Goal: Information Seeking & Learning: Learn about a topic

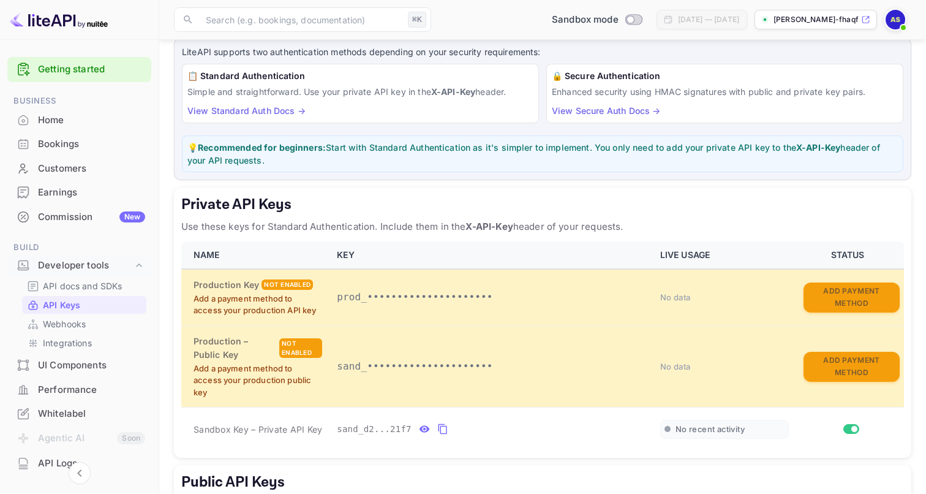
scroll to position [193, 0]
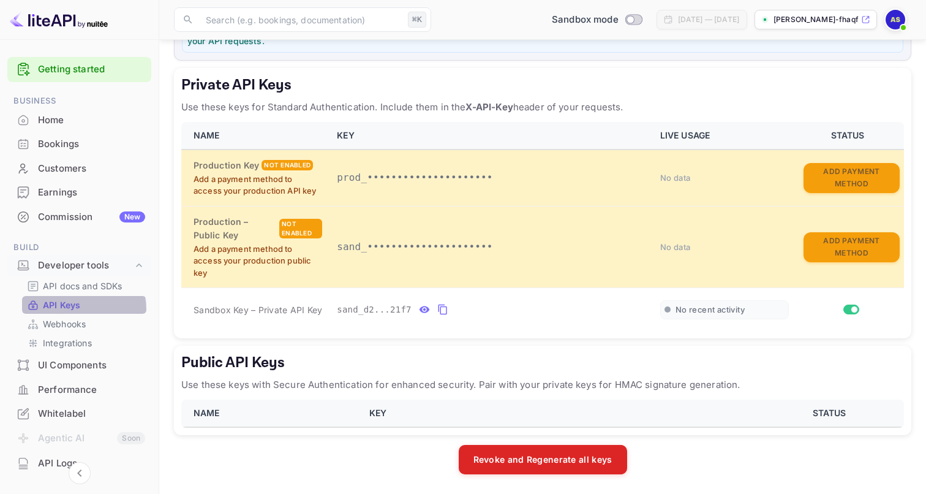
click at [77, 310] on p "API Keys" at bounding box center [61, 304] width 37 height 13
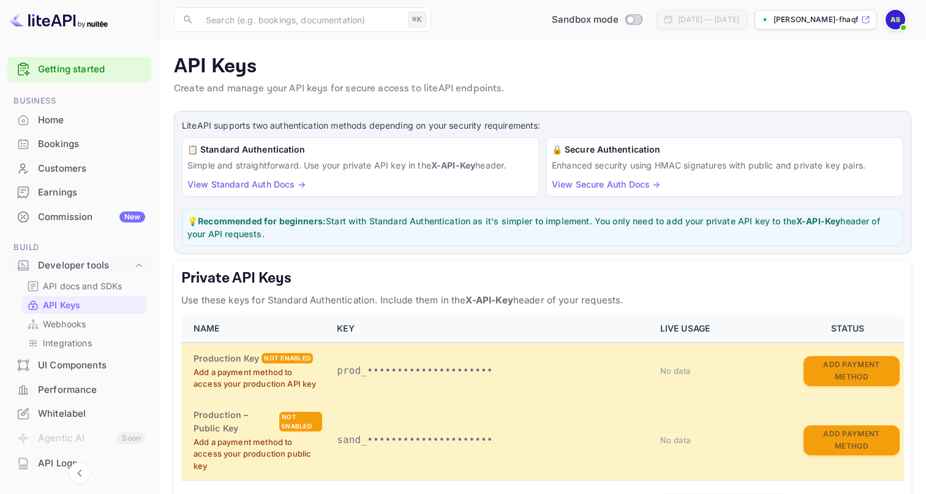
click at [483, 181] on div "📋 Standard Authentication Simple and straightforward. Use your private API key …" at bounding box center [360, 166] width 357 height 59
click at [837, 18] on p "ajay-singh-fhaqf.nuite..." at bounding box center [815, 19] width 85 height 11
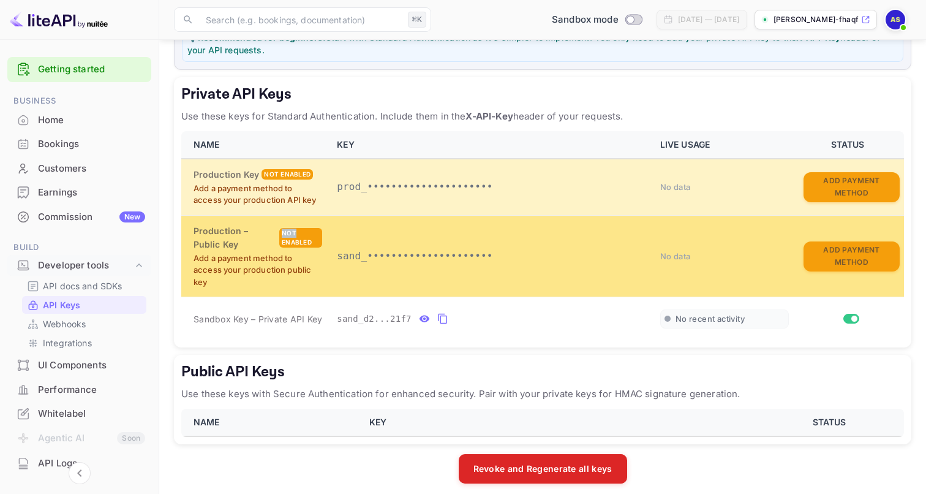
scroll to position [193, 0]
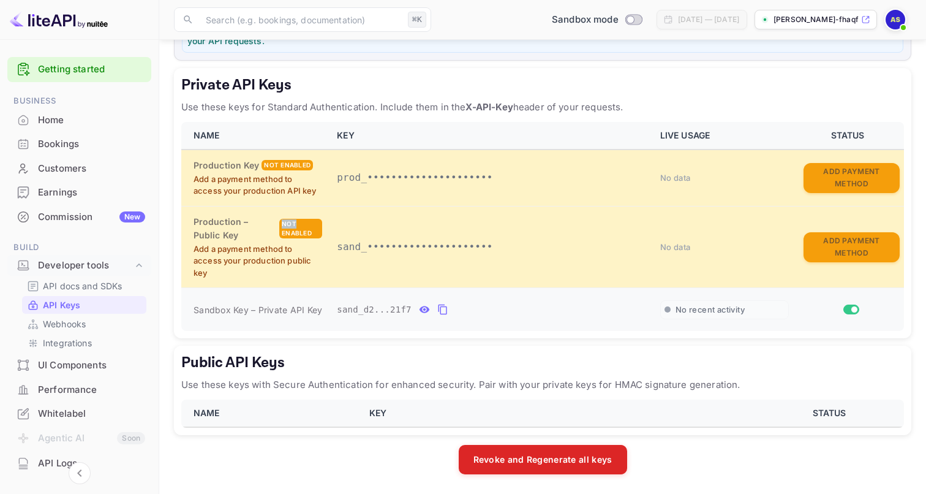
click at [399, 312] on span "sand_d2...21f7" at bounding box center [374, 309] width 75 height 13
click at [425, 309] on icon "private api keys table" at bounding box center [424, 309] width 11 height 15
click at [583, 307] on icon "private api keys table" at bounding box center [586, 309] width 9 height 10
click at [583, 309] on icon "private api keys table" at bounding box center [586, 309] width 9 height 10
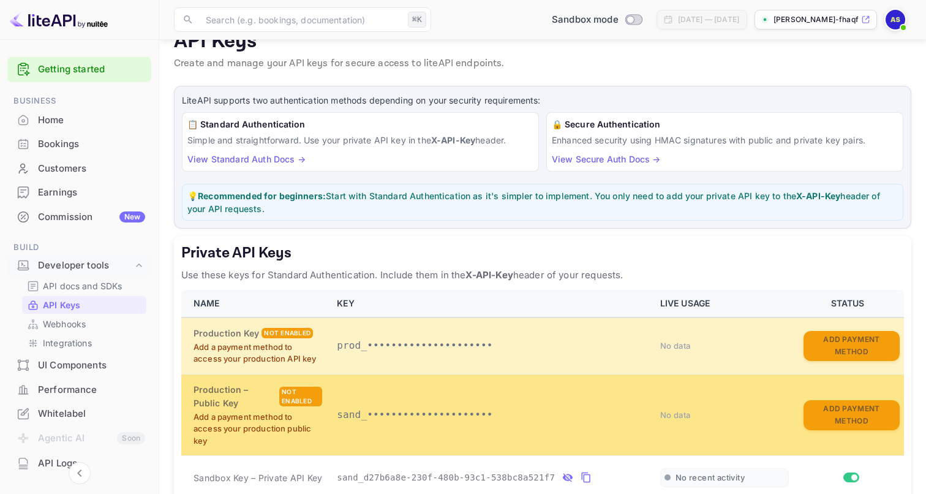
scroll to position [0, 0]
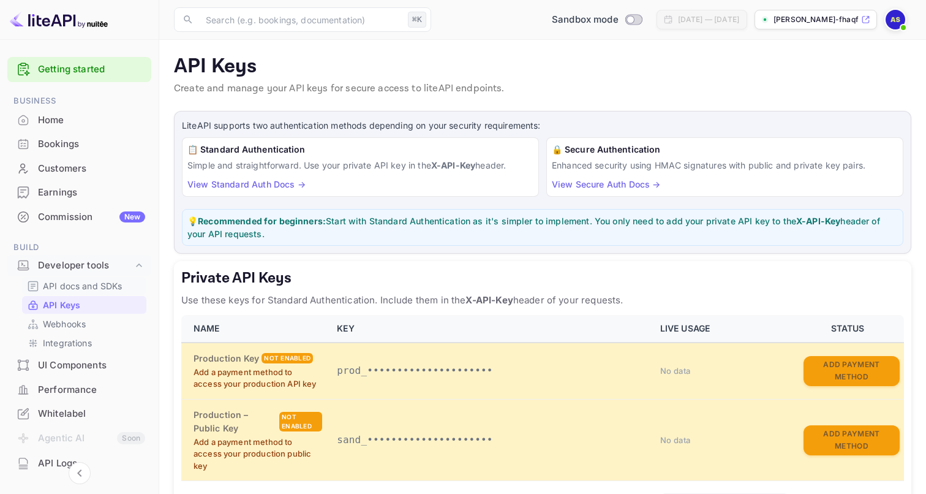
click at [103, 286] on p "API docs and SDKs" at bounding box center [83, 285] width 80 height 13
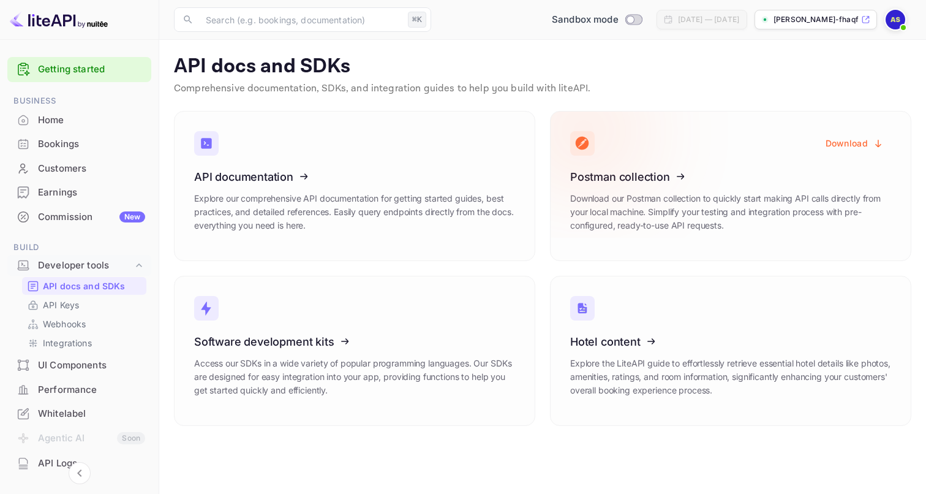
click at [877, 142] on icon "button" at bounding box center [878, 143] width 11 height 11
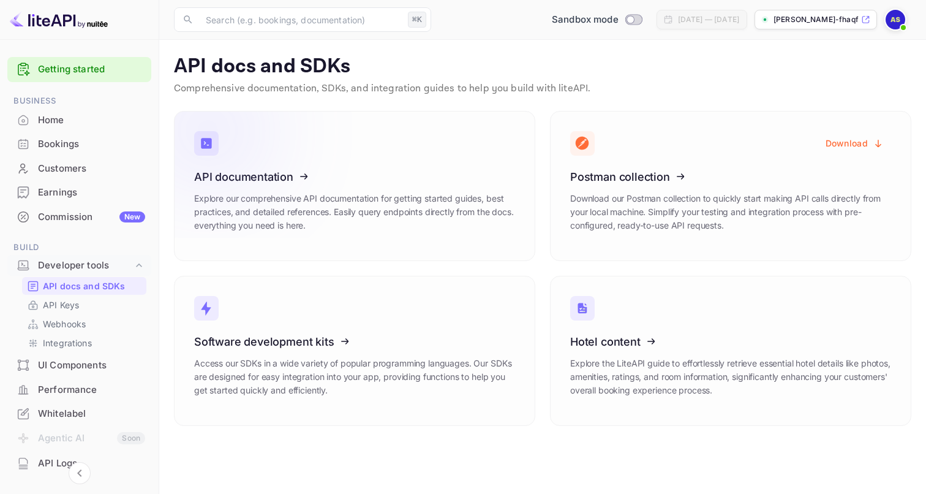
click at [292, 184] on icon at bounding box center [270, 174] width 190 height 126
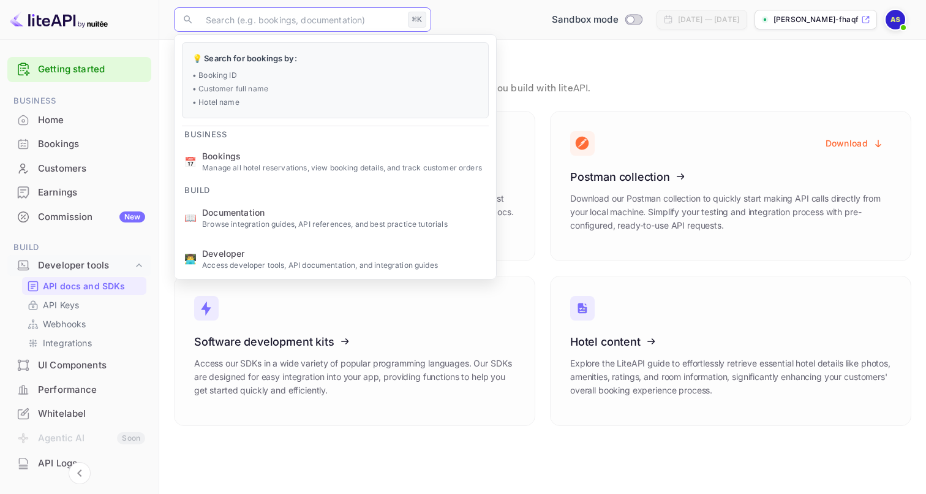
click at [231, 21] on input "text" at bounding box center [300, 19] width 205 height 24
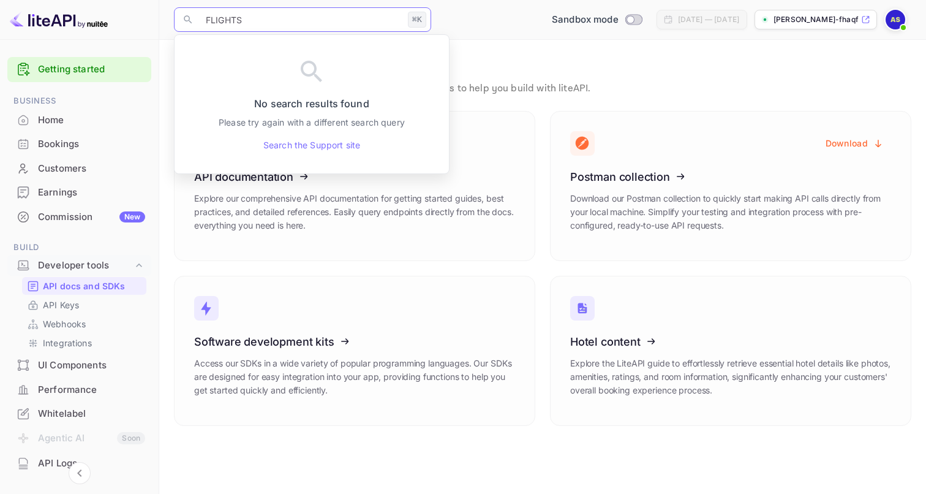
type input "FLIGHTS"
click at [621, 69] on p "API docs and SDKs" at bounding box center [542, 67] width 737 height 24
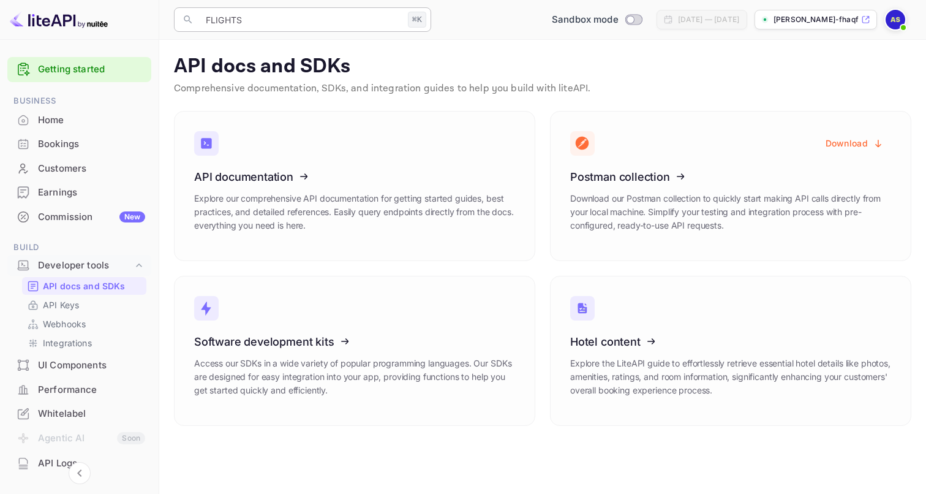
click at [220, 22] on input "FLIGHTS" at bounding box center [300, 19] width 205 height 24
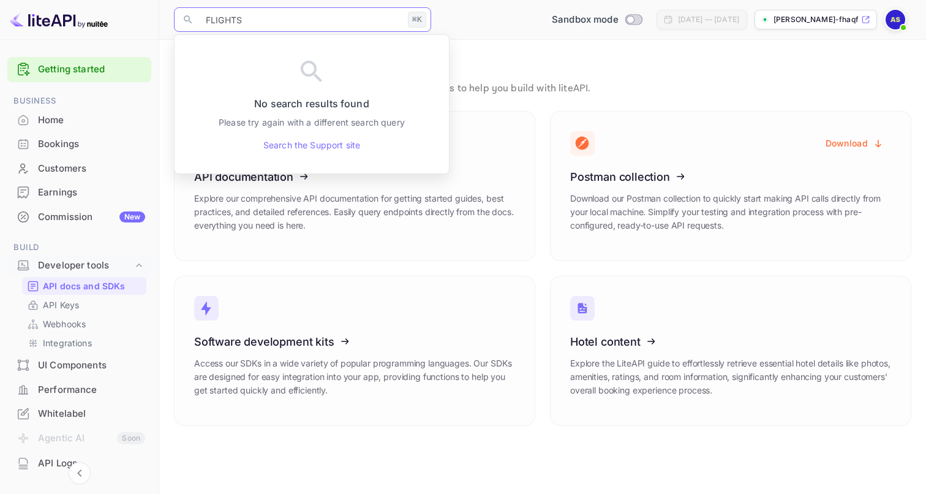
click at [220, 22] on input "FLIGHTS" at bounding box center [300, 19] width 205 height 24
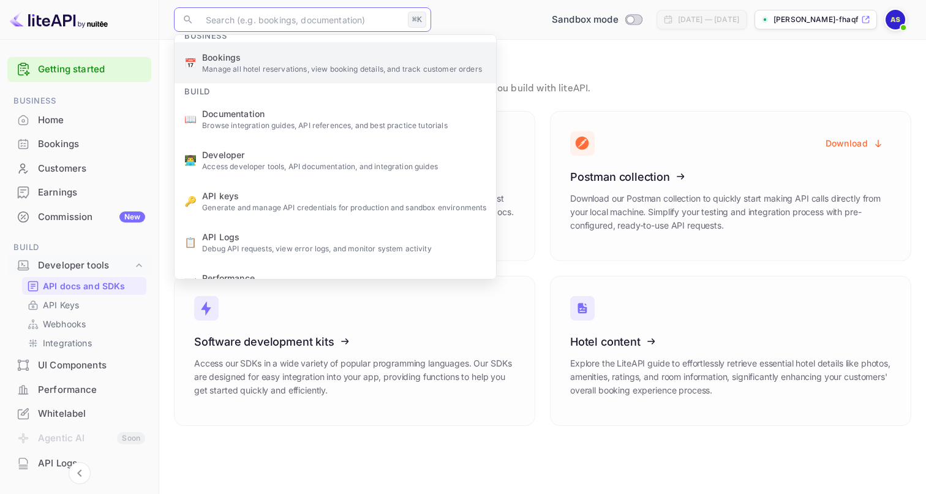
scroll to position [125, 0]
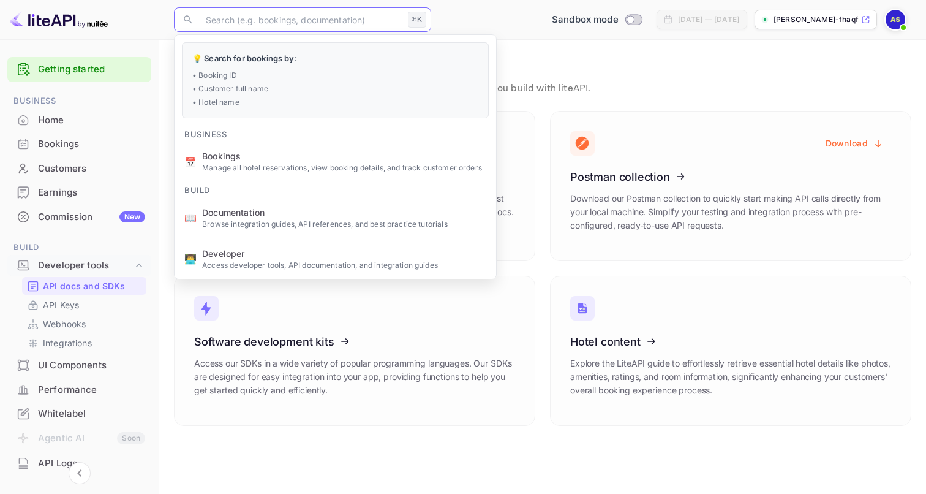
click at [418, 431] on main "API docs and SDKs Comprehensive documentation, SDKs, and integration guides to …" at bounding box center [542, 267] width 767 height 454
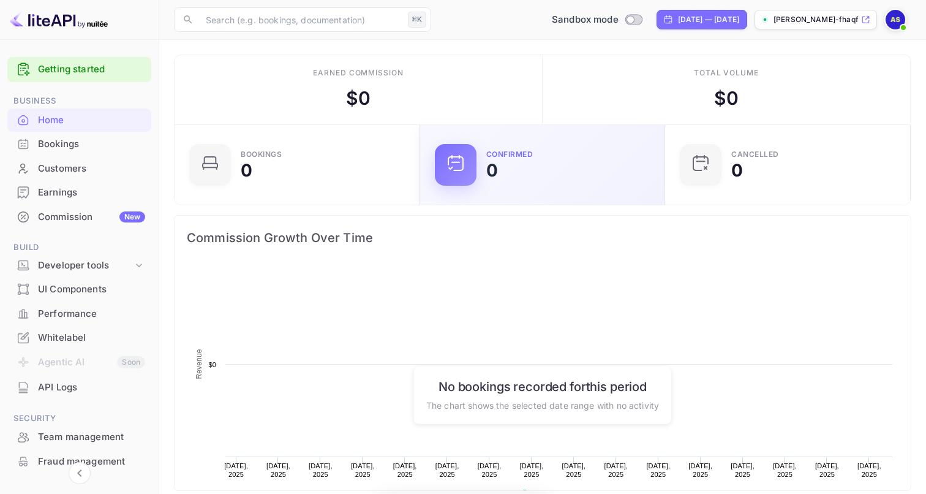
scroll to position [199, 238]
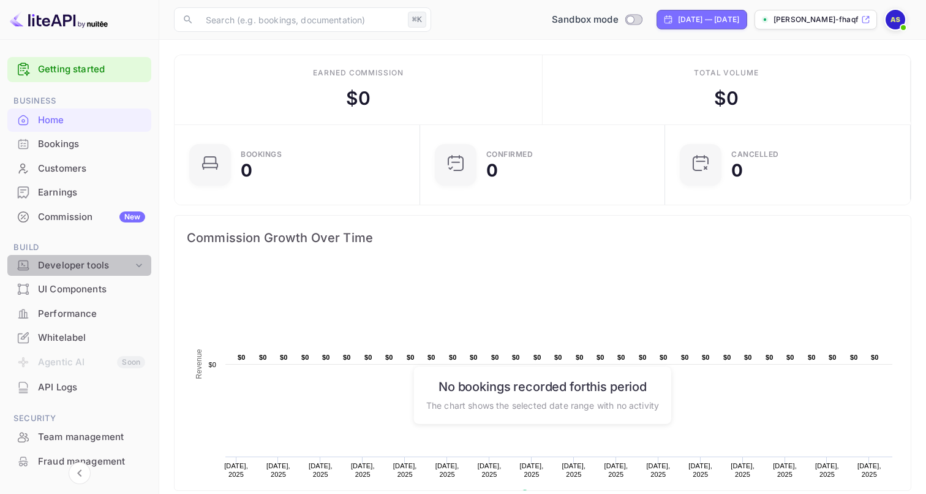
click at [127, 266] on div "Developer tools" at bounding box center [85, 265] width 95 height 14
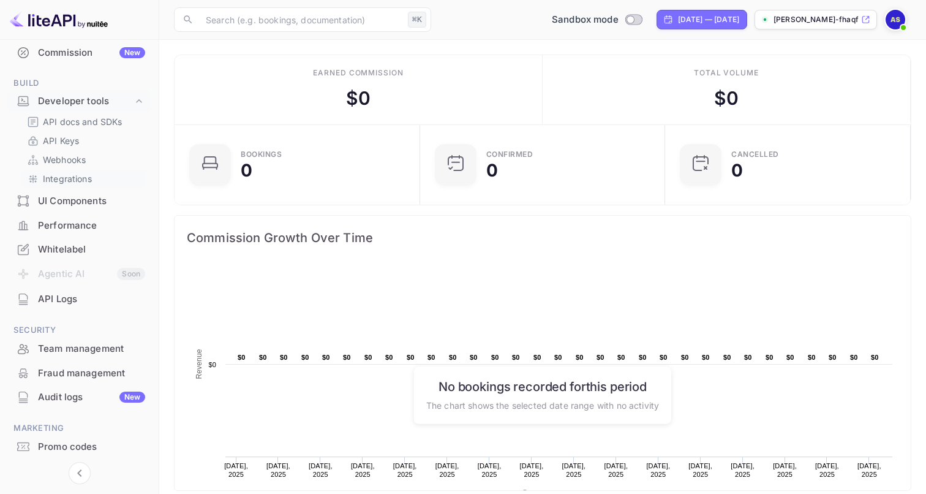
scroll to position [0, 0]
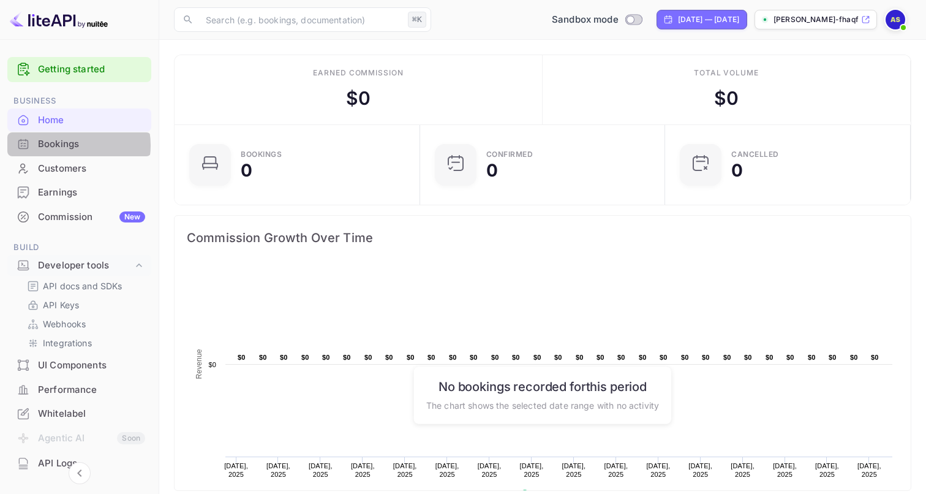
click at [70, 145] on div "Bookings" at bounding box center [91, 144] width 107 height 14
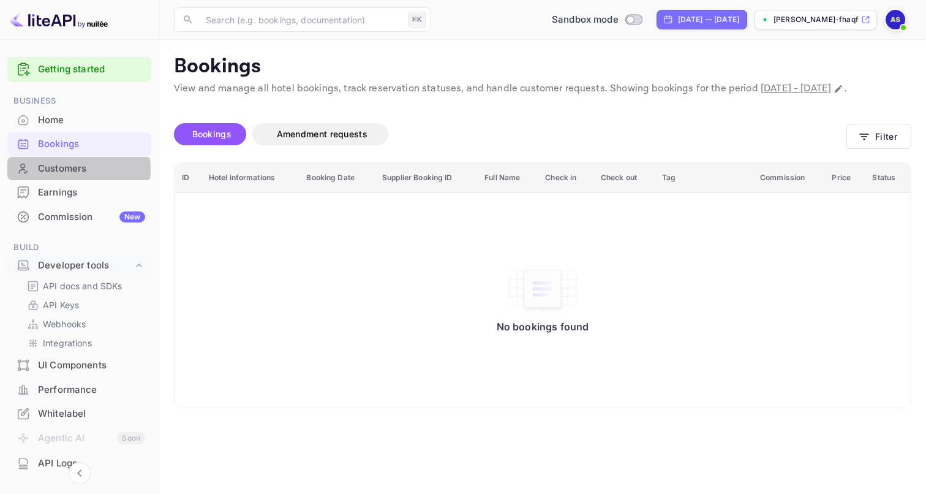
click at [65, 170] on div "Customers" at bounding box center [91, 169] width 107 height 14
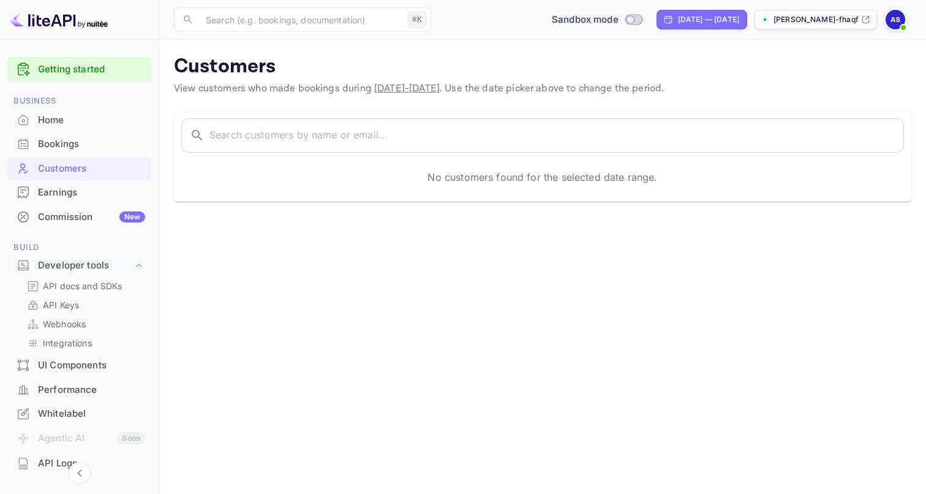
click at [58, 195] on div "Earnings" at bounding box center [91, 193] width 107 height 14
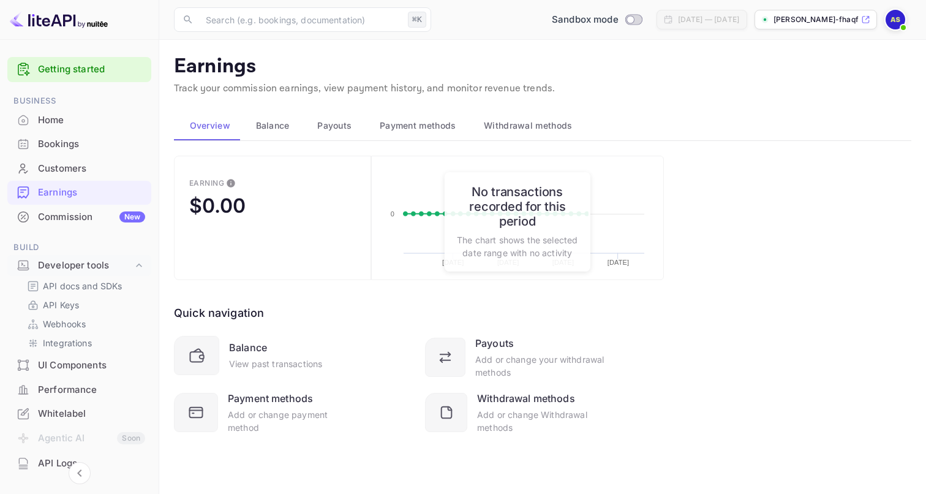
click at [59, 219] on div "Commission New" at bounding box center [91, 217] width 107 height 14
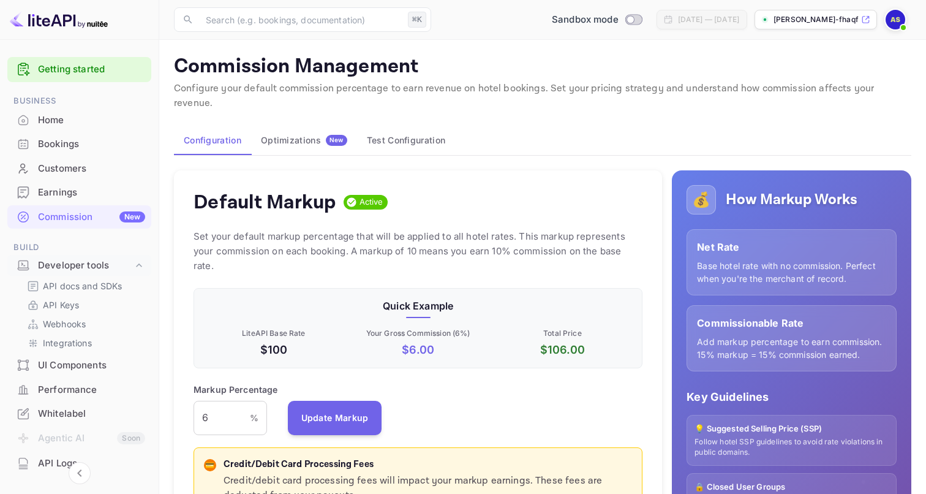
scroll to position [217, 449]
